Goal: Task Accomplishment & Management: Complete application form

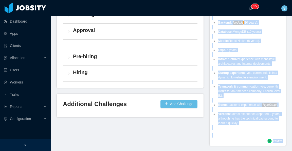
scroll to position [209, 0]
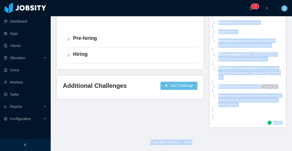
drag, startPoint x: 227, startPoint y: 106, endPoint x: 259, endPoint y: 102, distance: 32.8
click at [259, 102] on ul "Full Stack Developer with a solid web + mobile balance (10+ years in both). 7+ …" at bounding box center [247, 36] width 71 height 151
copy ul "Full Stack Developer with a solid web + mobile balance (10+ years in both). 7+ …"
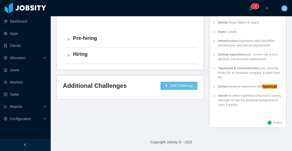
click at [164, 31] on div "Pre-hiring" at bounding box center [130, 39] width 135 height 16
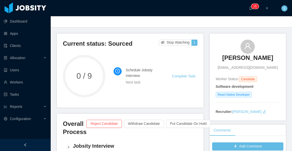
scroll to position [1, 0]
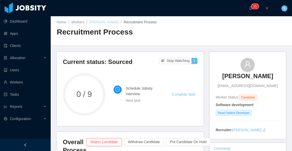
click at [119, 22] on link "David Alexander Perafan" at bounding box center [103, 22] width 29 height 4
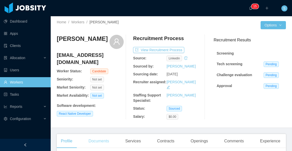
click at [106, 134] on div "Documents" at bounding box center [98, 141] width 29 height 14
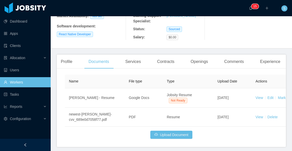
scroll to position [80, 0]
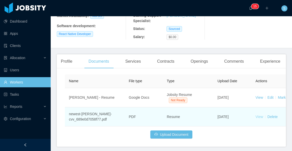
click at [259, 115] on link "View" at bounding box center [259, 117] width 8 height 4
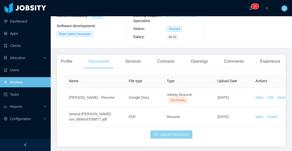
click at [179, 130] on button "Upload Document" at bounding box center [171, 134] width 42 height 8
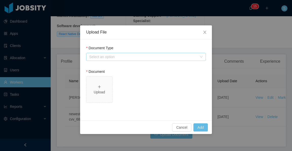
click at [130, 58] on div "Select an option" at bounding box center [143, 56] width 108 height 5
click at [103, 85] on div "Upload" at bounding box center [99, 89] width 22 height 11
click at [163, 56] on div "Select an option" at bounding box center [143, 56] width 108 height 5
click at [205, 34] on icon "icon: close" at bounding box center [205, 32] width 4 height 4
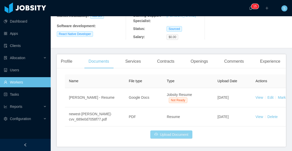
click at [181, 130] on button "Upload Document" at bounding box center [171, 134] width 42 height 8
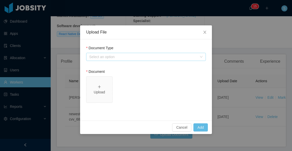
click at [165, 58] on div "Select an option" at bounding box center [143, 56] width 108 height 5
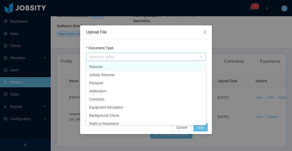
click at [115, 67] on li "Resume" at bounding box center [146, 67] width 120 height 8
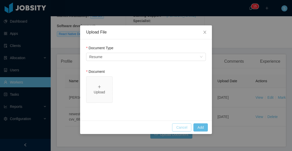
click at [187, 124] on button "Cancel" at bounding box center [181, 127] width 19 height 8
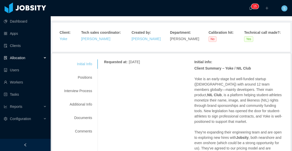
scroll to position [51, 0]
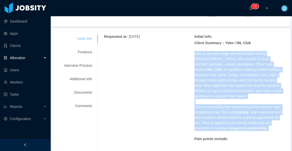
drag, startPoint x: 192, startPoint y: 52, endPoint x: 268, endPoint y: 131, distance: 109.3
click at [268, 131] on div "Client Summary – Yoke / NIL Club Yoke is an early-stage but well-funded startup…" at bounding box center [239, 117] width 90 height 155
copy span "Yoke is an early-stage but well-funded startup (3–4 years old) with around 12 t…"
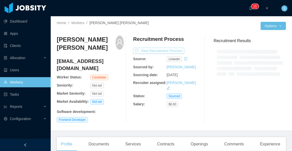
click at [170, 50] on button "View Recruitment Process" at bounding box center [158, 51] width 51 height 6
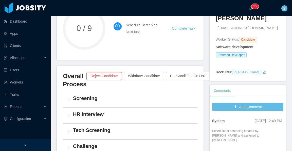
scroll to position [76, 0]
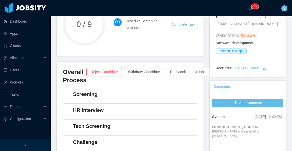
click at [90, 90] on h4 "Screening" at bounding box center [133, 93] width 120 height 7
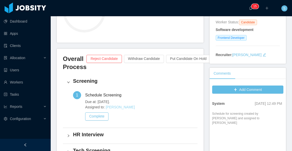
scroll to position [101, 0]
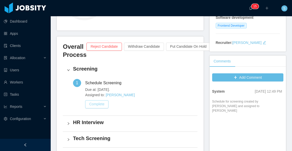
click at [99, 100] on button "Complete" at bounding box center [96, 104] width 23 height 8
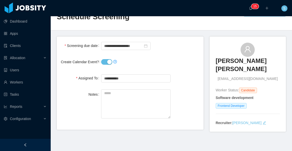
scroll to position [25, 0]
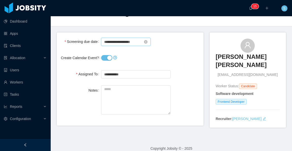
click at [135, 41] on input "**********" at bounding box center [125, 42] width 49 height 8
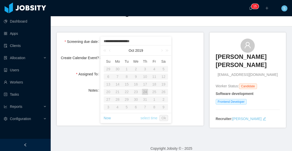
click at [152, 118] on link "select time" at bounding box center [148, 118] width 17 height 10
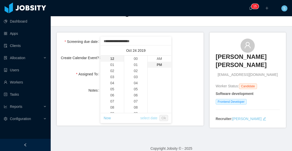
scroll to position [6, 0]
click at [185, 59] on div "Create Calendar Event?" at bounding box center [130, 58] width 139 height 10
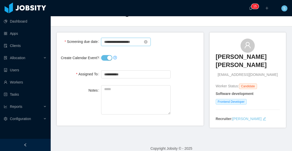
click at [122, 41] on input "**********" at bounding box center [125, 42] width 49 height 8
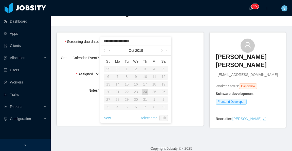
click at [109, 51] on link at bounding box center [110, 50] width 5 height 10
click at [165, 51] on link at bounding box center [166, 50] width 7 height 10
click at [166, 51] on link at bounding box center [166, 50] width 7 height 10
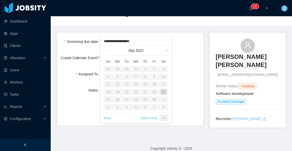
click at [166, 51] on link at bounding box center [166, 50] width 7 height 10
click at [161, 49] on link at bounding box center [161, 50] width 5 height 10
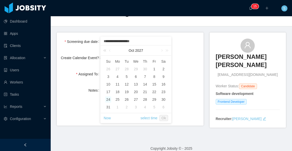
click at [104, 51] on link at bounding box center [105, 50] width 7 height 10
click at [104, 49] on link at bounding box center [105, 50] width 7 height 10
click at [109, 50] on link at bounding box center [110, 50] width 5 height 10
click at [145, 83] on div "14" at bounding box center [145, 84] width 6 height 6
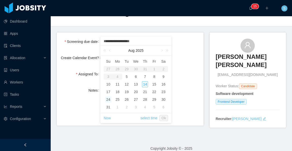
type input "**********"
click at [152, 118] on link "select time" at bounding box center [148, 118] width 17 height 10
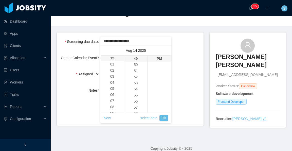
scroll to position [0, 0]
click at [111, 76] on li "03" at bounding box center [112, 77] width 23 height 6
type input "**********"
click at [136, 59] on li "00" at bounding box center [135, 59] width 23 height 6
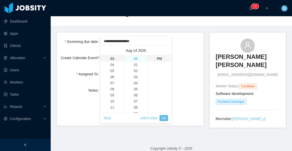
type input "**********"
click at [164, 118] on link "Ok" at bounding box center [163, 118] width 9 height 6
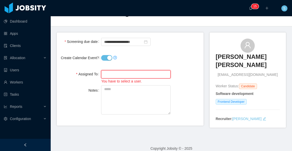
click at [131, 73] on input "text" at bounding box center [135, 74] width 69 height 8
click at [181, 79] on div "Assigned To Search users... You have to select a user." at bounding box center [130, 76] width 139 height 15
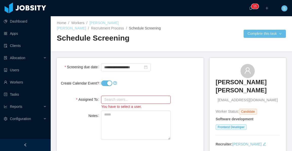
click at [115, 23] on link "Francisco Duran Gonzalez" at bounding box center [88, 25] width 62 height 9
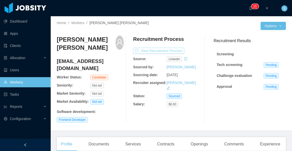
click at [177, 48] on button "View Recruitment Process" at bounding box center [158, 51] width 51 height 6
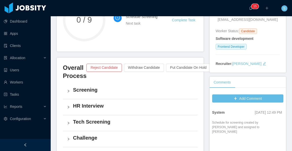
scroll to position [101, 0]
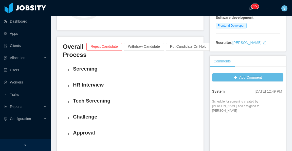
click at [99, 81] on h4 "HR Interview" at bounding box center [133, 84] width 120 height 7
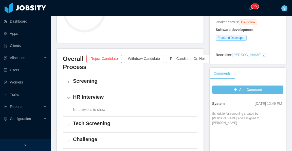
scroll to position [107, 0]
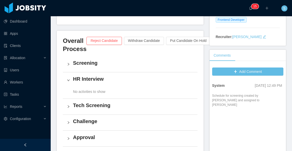
click at [88, 75] on h4 "HR Interview" at bounding box center [133, 78] width 120 height 7
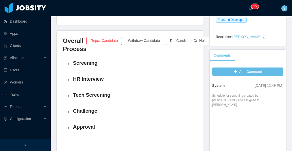
click at [99, 75] on h4 "HR Interview" at bounding box center [133, 78] width 120 height 7
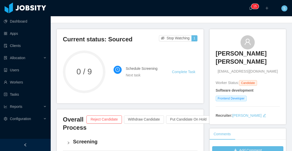
scroll to position [6, 0]
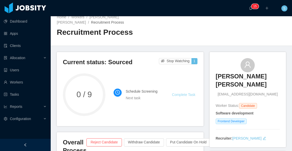
click at [180, 93] on link "Complete Task" at bounding box center [183, 95] width 23 height 4
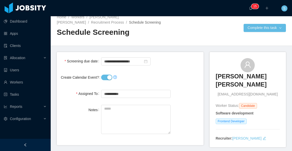
click at [108, 79] on button "Create Calendar Event?" at bounding box center [106, 78] width 11 height 6
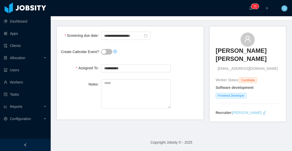
scroll to position [31, 0]
click at [137, 67] on input "text" at bounding box center [135, 68] width 69 height 8
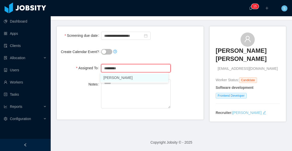
click at [137, 77] on li "Silvia Andrade" at bounding box center [134, 77] width 68 height 8
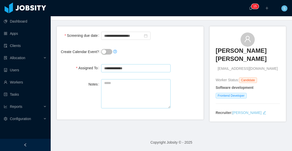
type input "**********"
click at [147, 87] on textarea "Notes" at bounding box center [135, 93] width 69 height 29
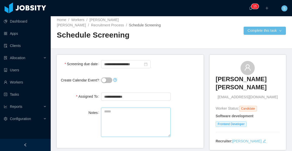
scroll to position [0, 0]
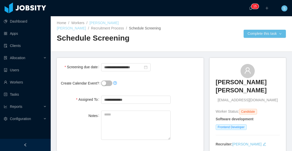
click at [109, 22] on link "Francisco Duran Gonzalez" at bounding box center [88, 25] width 62 height 9
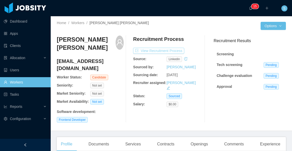
click at [171, 50] on button "View Recruitment Process" at bounding box center [158, 51] width 51 height 6
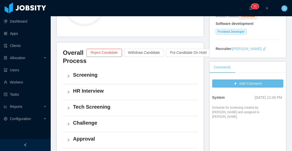
scroll to position [101, 0]
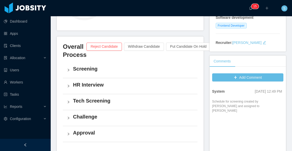
click at [92, 65] on h4 "Screening" at bounding box center [133, 68] width 120 height 7
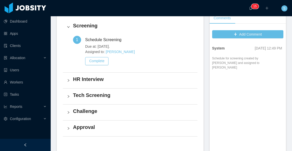
scroll to position [152, 0]
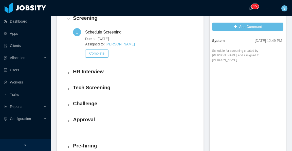
click at [94, 68] on h4 "HR Interview" at bounding box center [133, 71] width 120 height 7
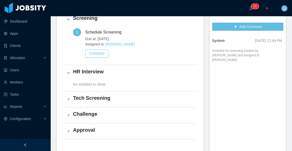
click at [88, 82] on span "No activities to show" at bounding box center [86, 84] width 39 height 4
click at [95, 94] on h4 "Tech Screening" at bounding box center [133, 97] width 120 height 7
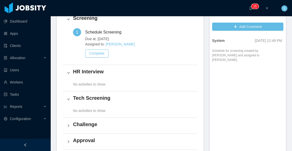
click at [97, 82] on span "No activities to show" at bounding box center [86, 84] width 39 height 4
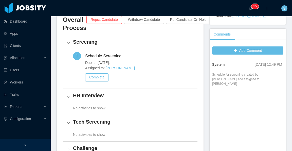
scroll to position [127, 0]
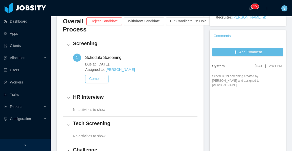
click at [155, 75] on div "Complete" at bounding box center [139, 79] width 111 height 8
